Goal: Check status: Check status

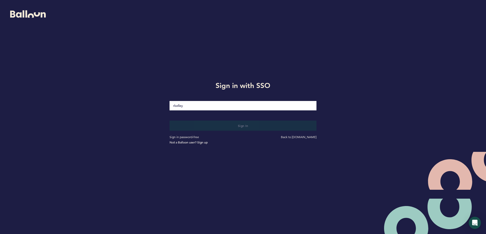
type input "[EMAIL_ADDRESS][DOMAIN_NAME]"
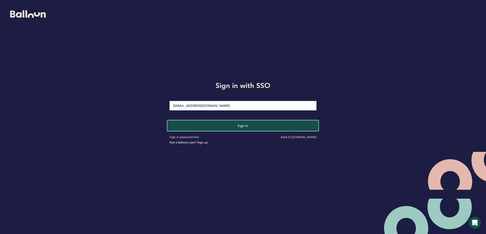
drag, startPoint x: 240, startPoint y: 127, endPoint x: 265, endPoint y: 125, distance: 25.8
click at [240, 127] on span "Sign in" at bounding box center [243, 125] width 11 height 4
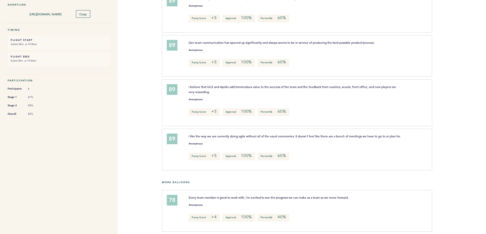
scroll to position [95, 0]
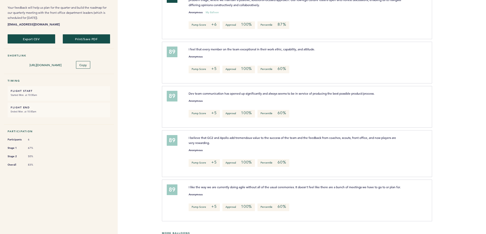
drag, startPoint x: 274, startPoint y: 82, endPoint x: 140, endPoint y: 80, distance: 134.3
click at [140, 78] on div "Flight 2025 Q3 Dev Team Check-in As you all know, we’re still fairly new as a g…" at bounding box center [243, 30] width 486 height 218
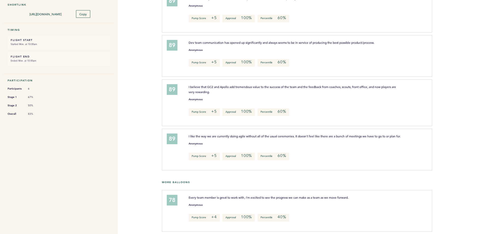
scroll to position [0, 0]
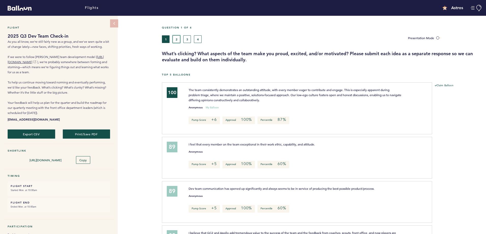
drag, startPoint x: 177, startPoint y: 41, endPoint x: 177, endPoint y: 38, distance: 3.1
click at [177, 38] on button "2" at bounding box center [177, 39] width 8 height 8
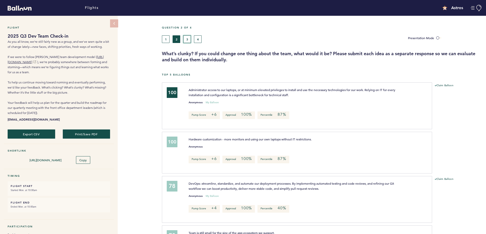
drag, startPoint x: 185, startPoint y: 39, endPoint x: 181, endPoint y: 43, distance: 5.8
click at [185, 39] on button "3" at bounding box center [187, 39] width 8 height 8
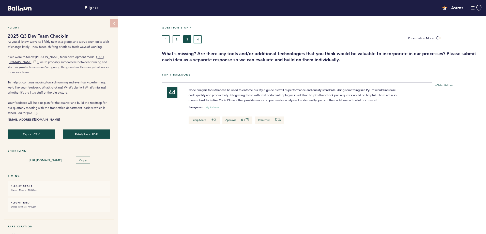
click at [198, 40] on button "4" at bounding box center [198, 39] width 8 height 8
